Goal: Task Accomplishment & Management: Use online tool/utility

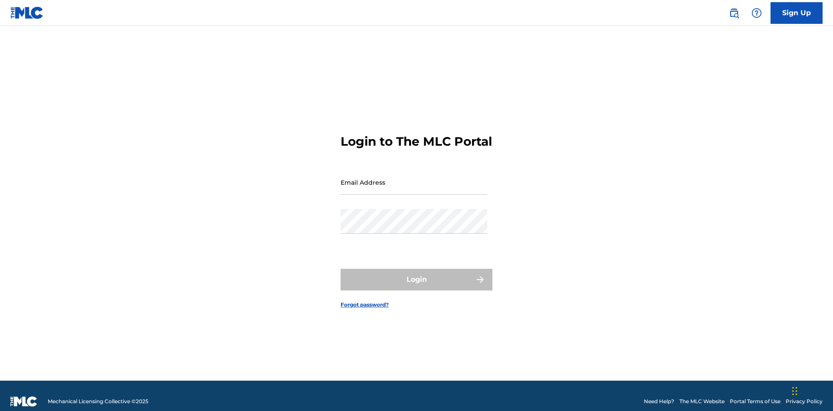
scroll to position [11, 0]
click at [414, 178] on input "Email Address" at bounding box center [414, 182] width 147 height 25
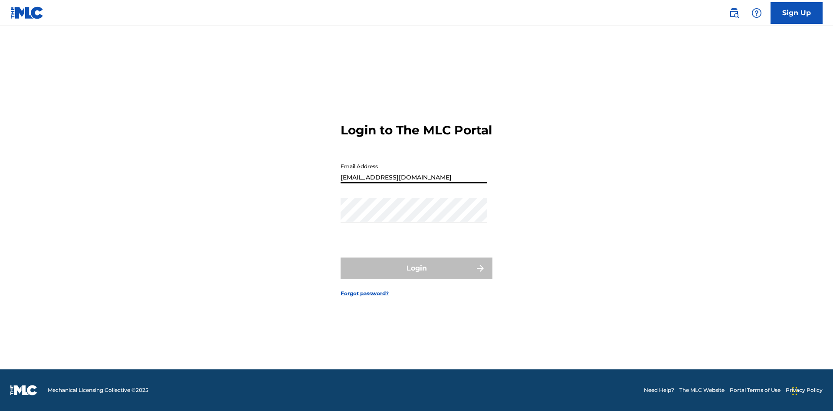
type input "[EMAIL_ADDRESS][DOMAIN_NAME]"
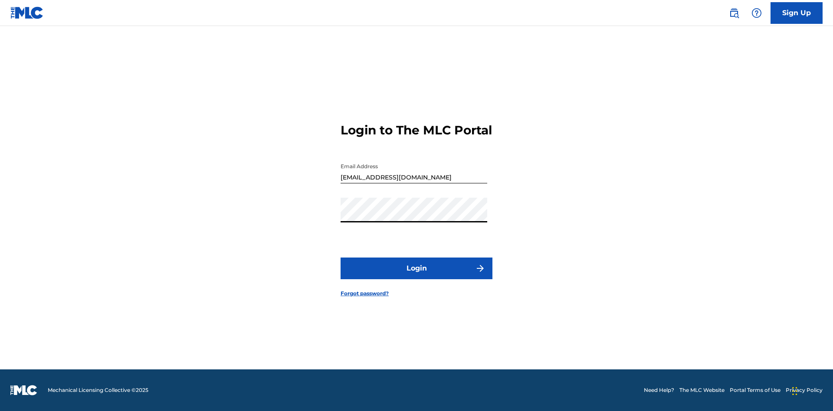
click at [417, 276] on button "Login" at bounding box center [417, 269] width 152 height 22
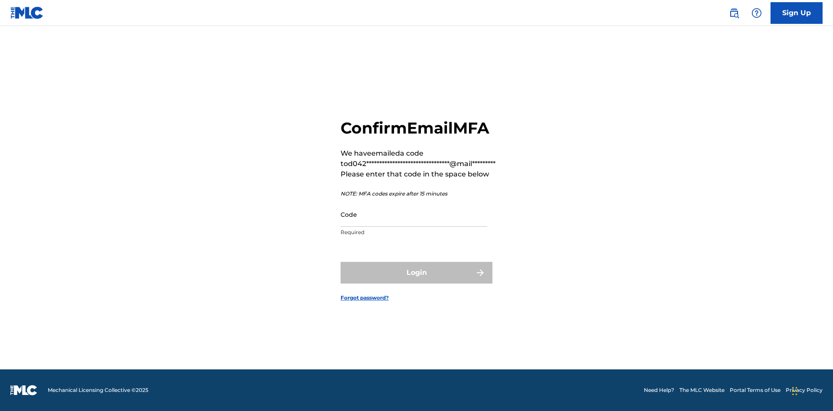
click at [414, 214] on input "Code" at bounding box center [414, 214] width 147 height 25
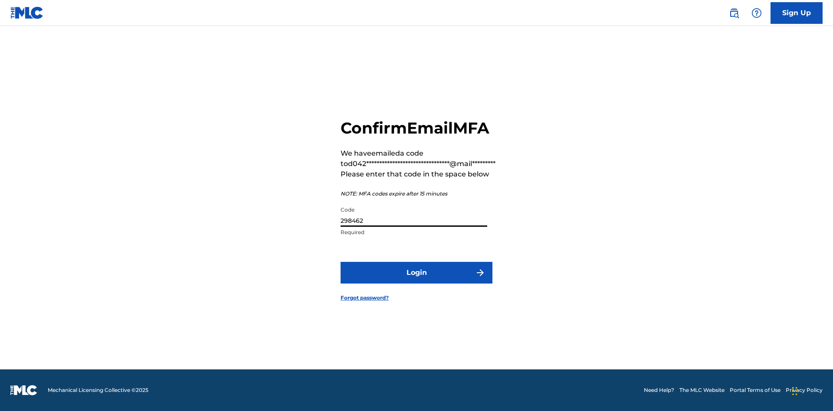
type input "298462"
click at [417, 273] on button "Login" at bounding box center [417, 273] width 152 height 22
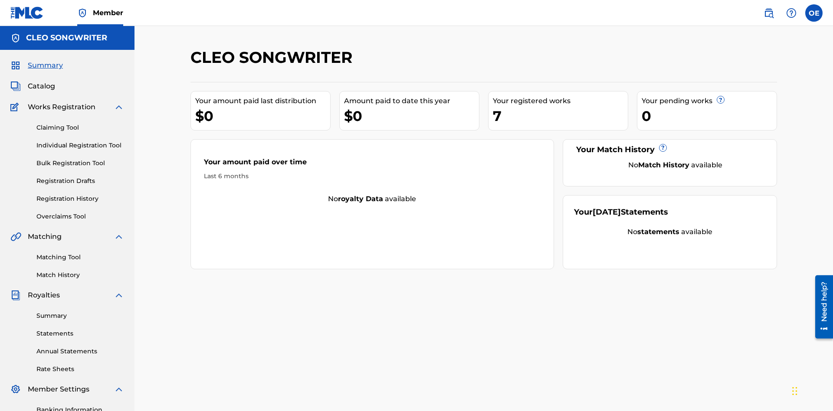
click at [80, 212] on link "Overclaims Tool" at bounding box center [80, 216] width 88 height 9
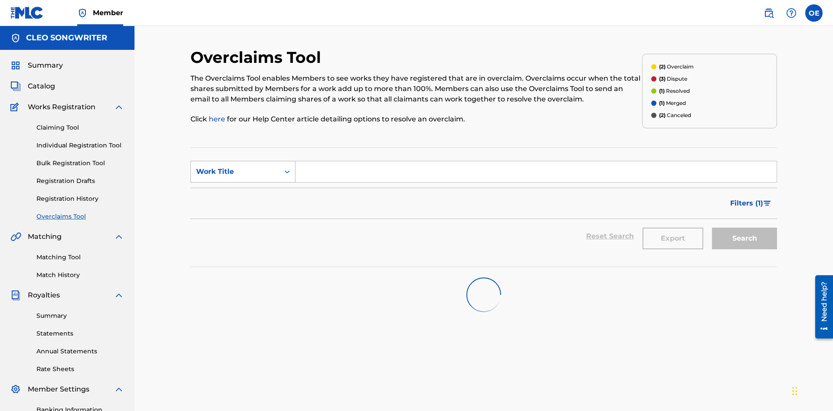
click at [235, 167] on div "Work Title" at bounding box center [235, 172] width 78 height 10
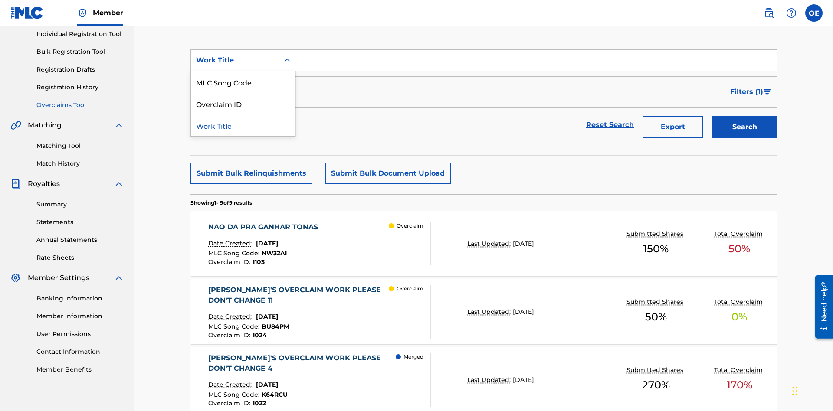
click at [243, 82] on div "MLC Song Code" at bounding box center [243, 82] width 104 height 22
click at [536, 63] on input "Search Form" at bounding box center [536, 60] width 481 height 21
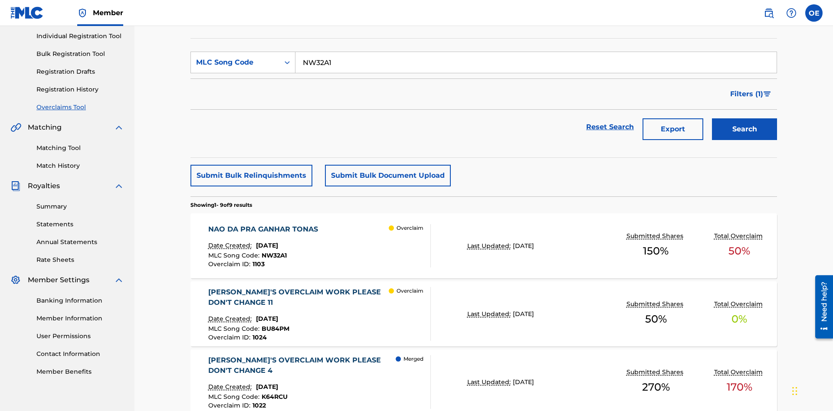
type input "NW32A1"
click at [745, 118] on button "Search" at bounding box center [744, 129] width 65 height 22
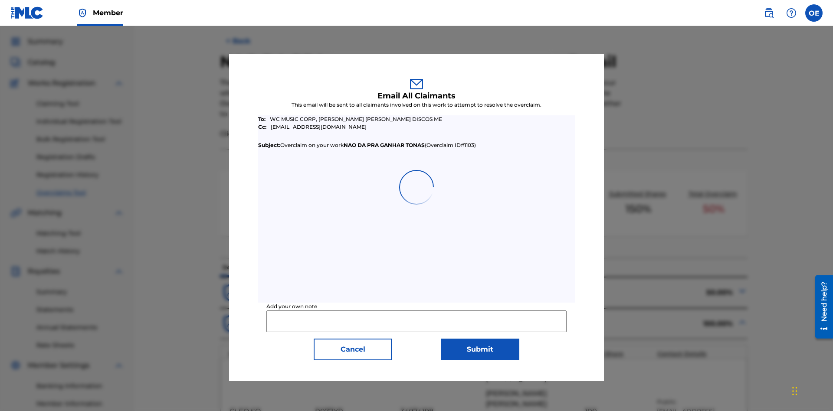
scroll to position [339, 0]
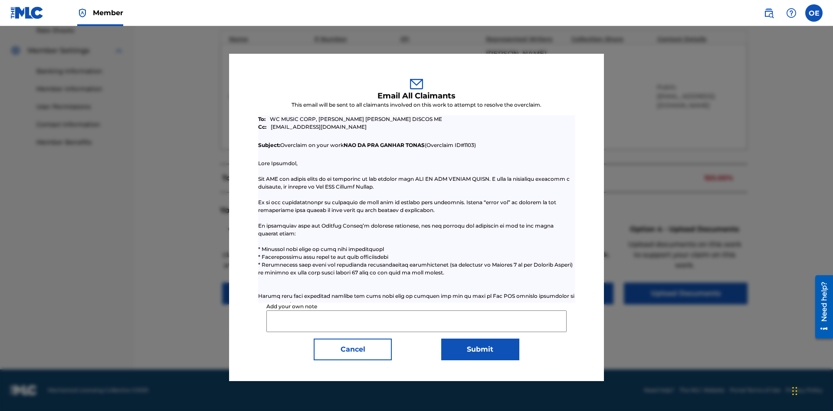
click at [417, 321] on input "Add your own note" at bounding box center [416, 322] width 300 height 22
type input "Test email to all claimants"
click at [480, 349] on button "Submit" at bounding box center [480, 350] width 78 height 22
